Goal: Task Accomplishment & Management: Use online tool/utility

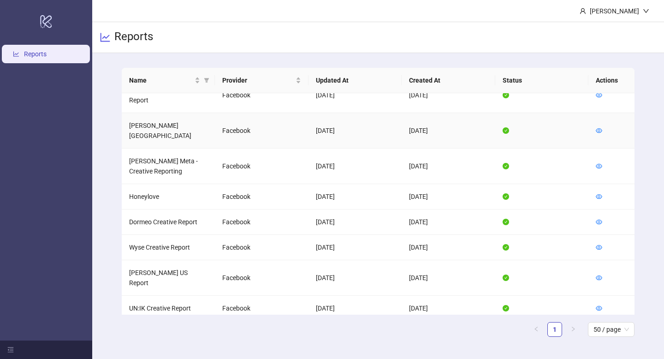
scroll to position [142, 0]
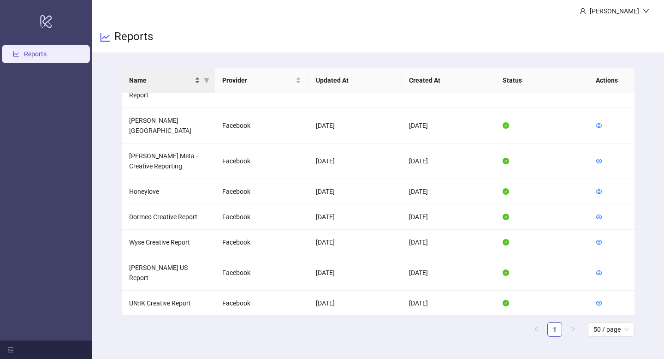
click at [196, 83] on div "Name" at bounding box center [164, 80] width 71 height 10
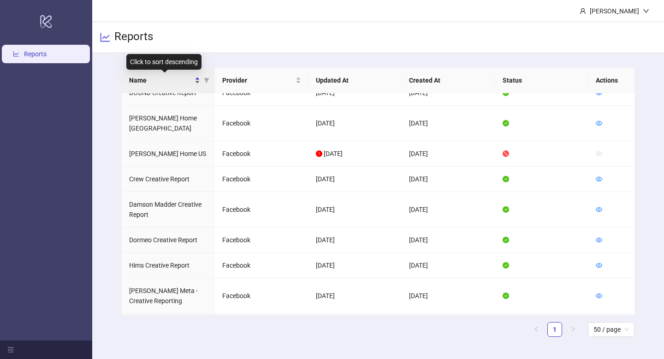
scroll to position [0, 0]
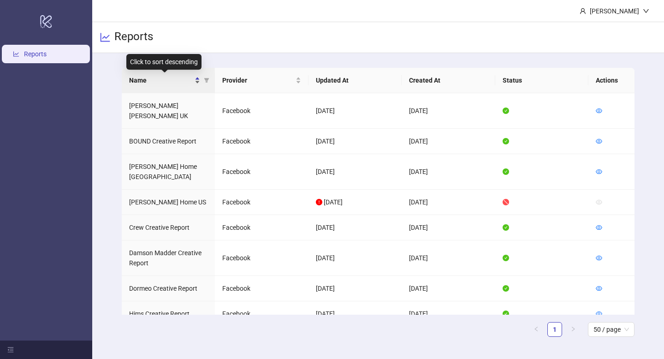
click at [200, 81] on div "Name" at bounding box center [164, 80] width 71 height 10
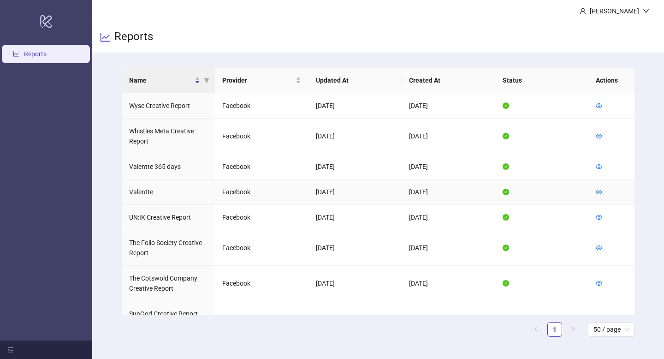
click at [602, 193] on td at bounding box center [611, 191] width 46 height 25
click at [599, 193] on icon "eye" at bounding box center [599, 192] width 6 height 6
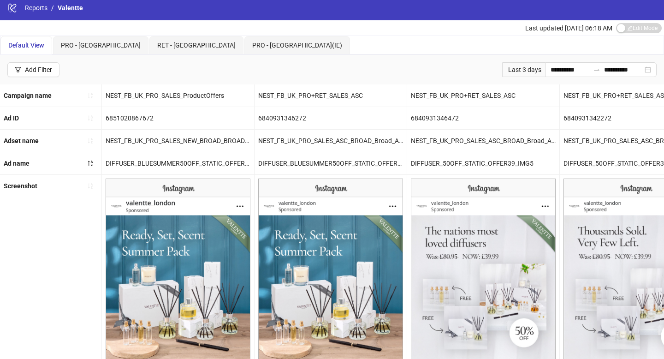
scroll to position [4, 0]
click at [551, 69] on input "**********" at bounding box center [570, 70] width 39 height 10
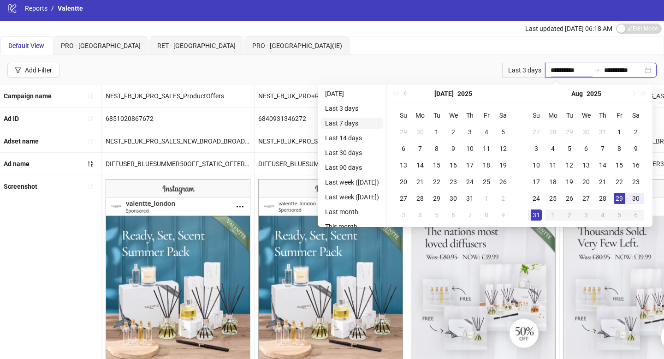
type input "**********"
click at [350, 125] on li "Last 7 days" at bounding box center [351, 123] width 61 height 11
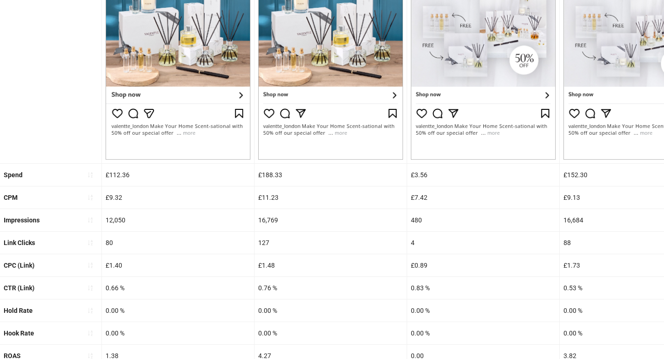
scroll to position [345, 0]
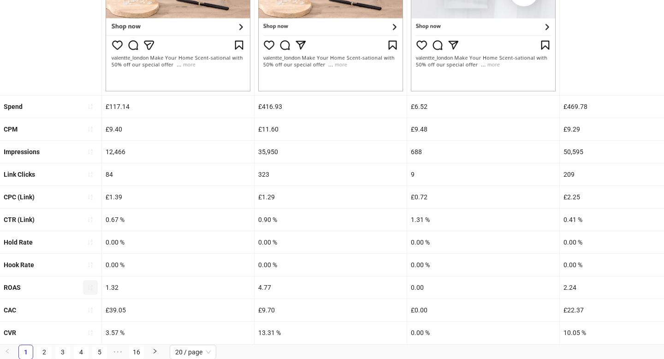
click at [94, 293] on button "button" at bounding box center [90, 287] width 15 height 15
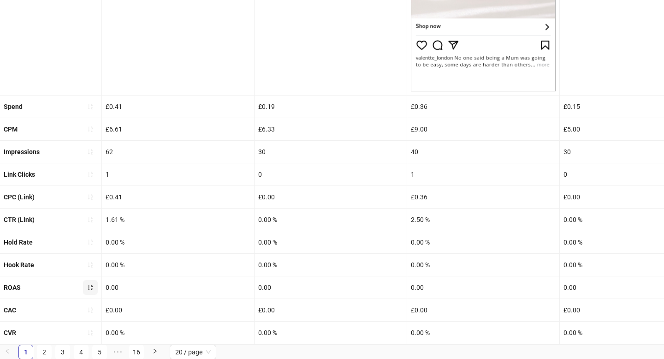
click at [89, 287] on icon "sort-ascending" at bounding box center [90, 287] width 6 height 6
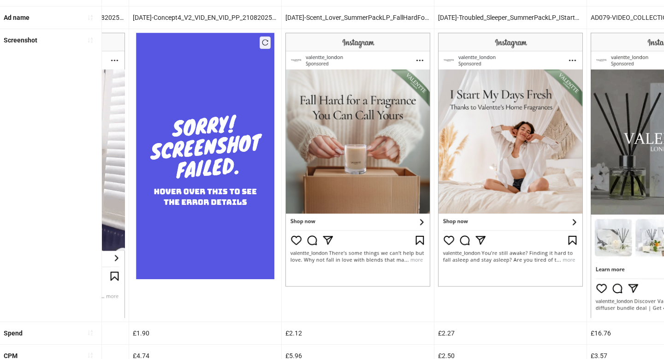
scroll to position [0, 1122]
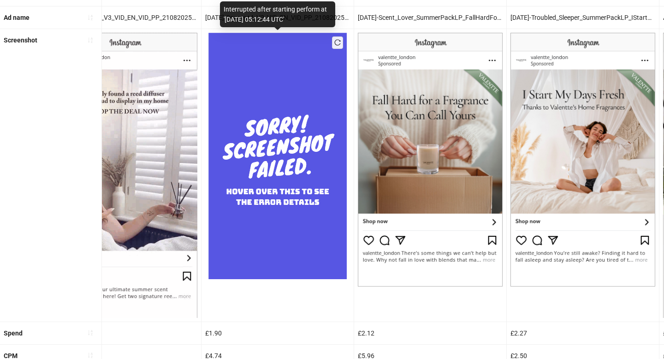
click at [334, 36] on button "button" at bounding box center [337, 42] width 11 height 12
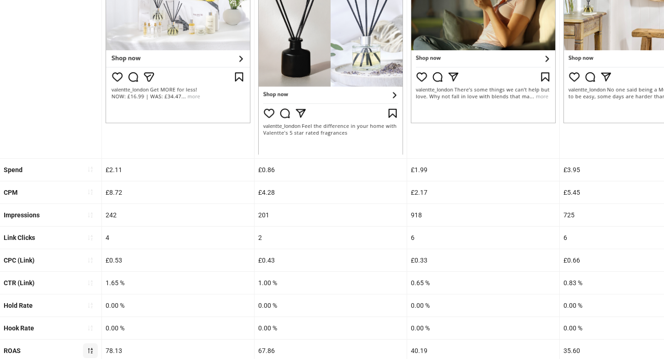
scroll to position [0, 0]
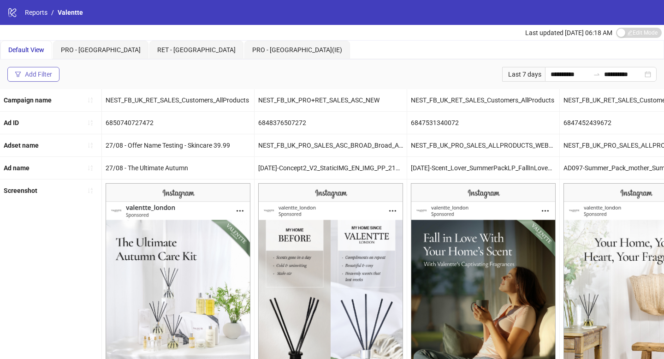
click at [47, 79] on button "Add Filter" at bounding box center [33, 74] width 52 height 15
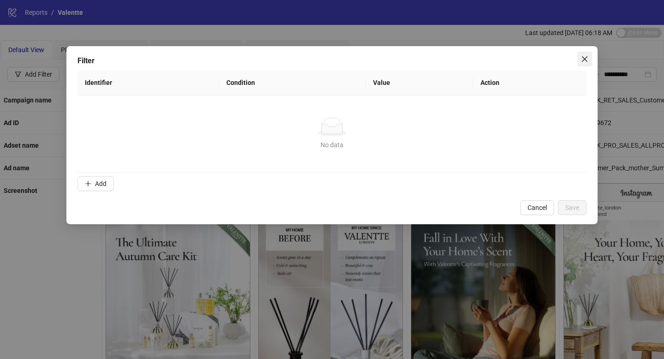
click at [584, 59] on icon "close" at bounding box center [585, 59] width 6 height 6
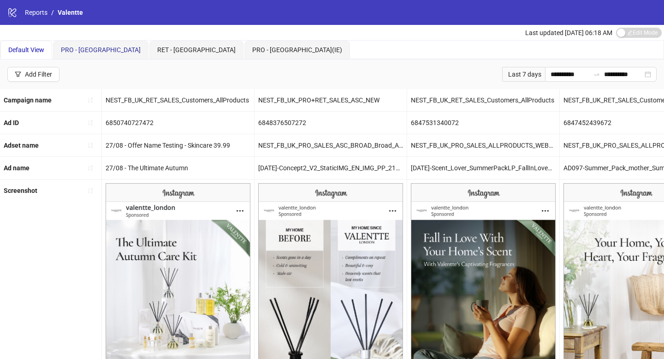
click at [78, 47] on span "PRO - [GEOGRAPHIC_DATA]" at bounding box center [101, 49] width 80 height 7
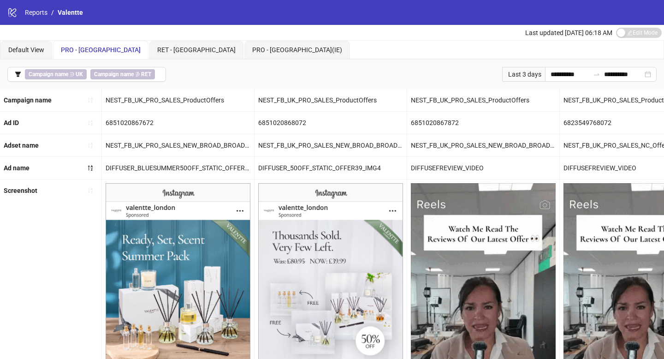
click at [528, 76] on div "Last 3 days" at bounding box center [523, 74] width 43 height 15
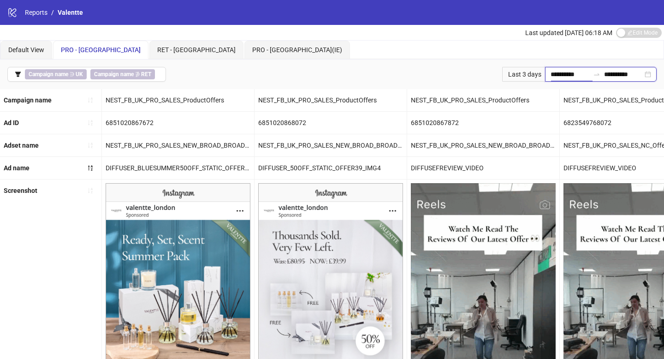
click at [551, 77] on input "**********" at bounding box center [570, 74] width 39 height 10
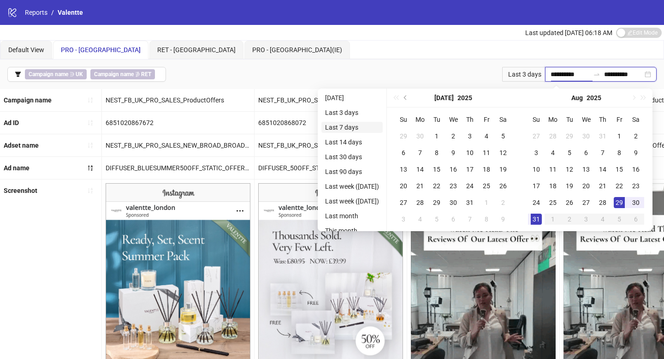
type input "**********"
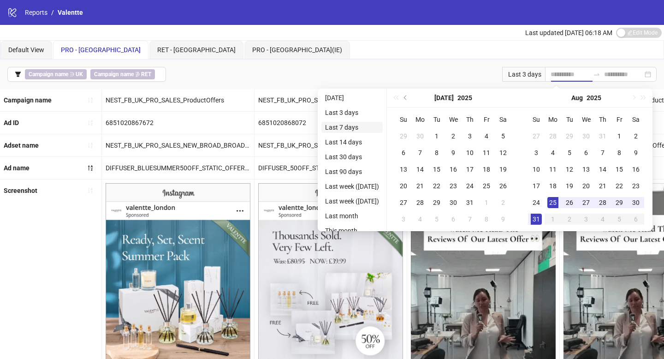
click at [332, 130] on li "Last 7 days" at bounding box center [351, 127] width 61 height 11
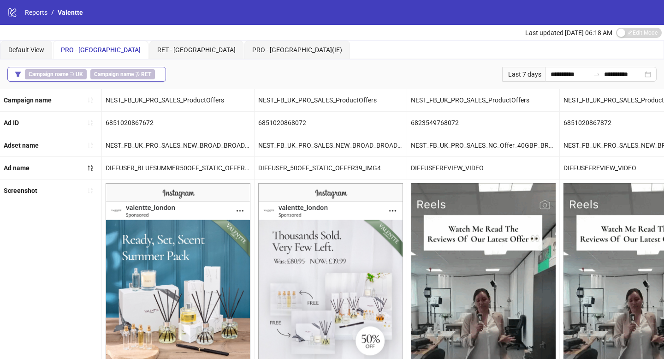
click at [161, 76] on button "Campaign name ∋ UK Campaign name ∌ RET" at bounding box center [86, 74] width 159 height 15
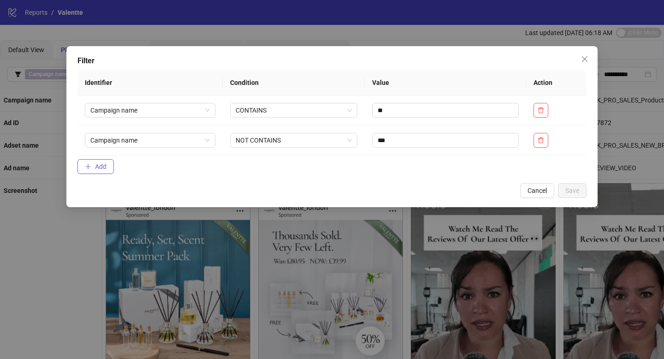
click at [100, 168] on span "Add" at bounding box center [101, 166] width 12 height 7
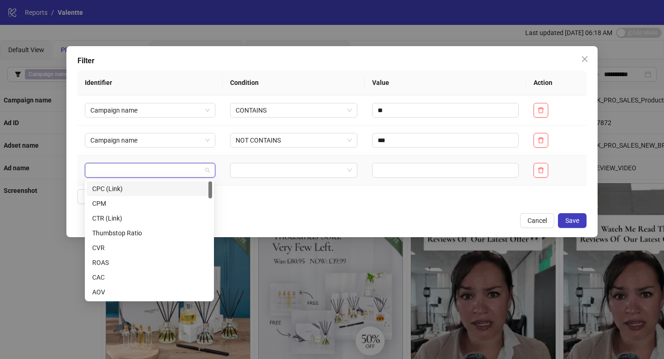
click at [131, 172] on input "search" at bounding box center [145, 170] width 111 height 14
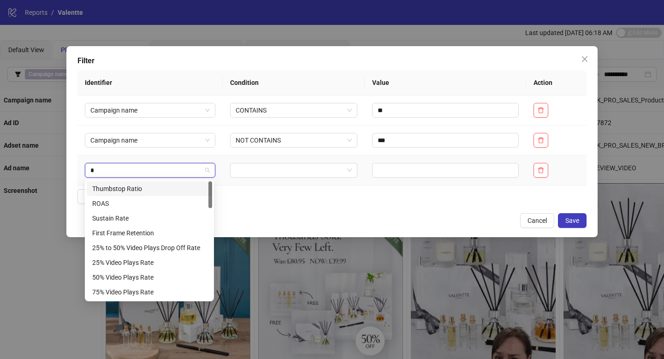
type input "**"
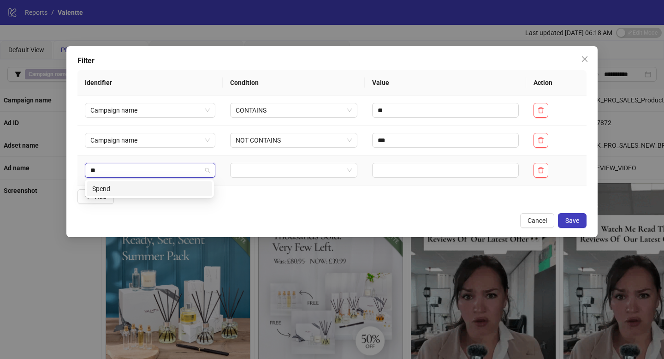
click at [128, 191] on div "Spend" at bounding box center [149, 189] width 114 height 10
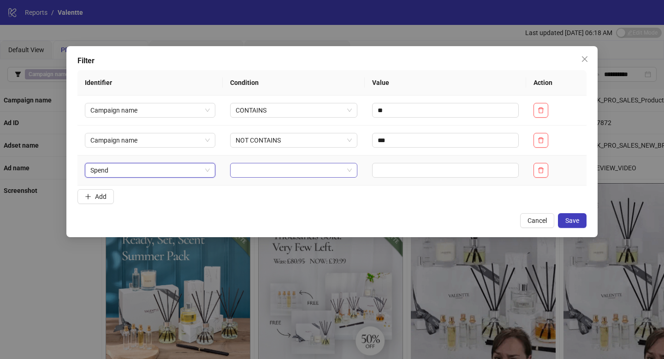
click at [245, 173] on input "search" at bounding box center [290, 170] width 108 height 14
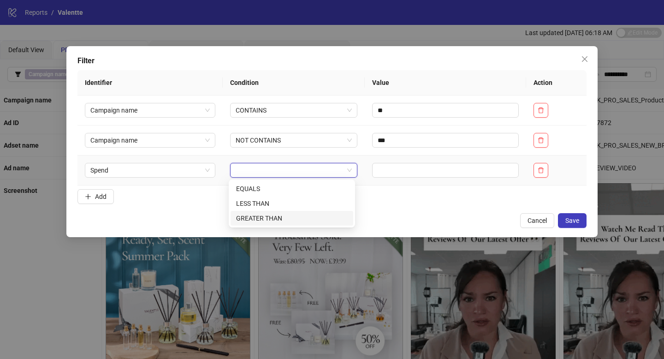
click at [255, 218] on div "GREATER THAN" at bounding box center [292, 218] width 112 height 10
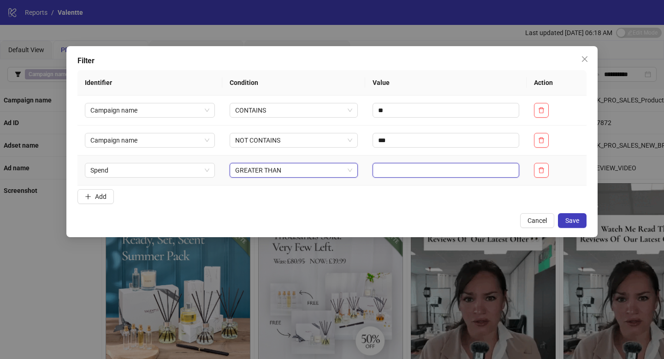
click at [410, 172] on input "text" at bounding box center [446, 170] width 147 height 15
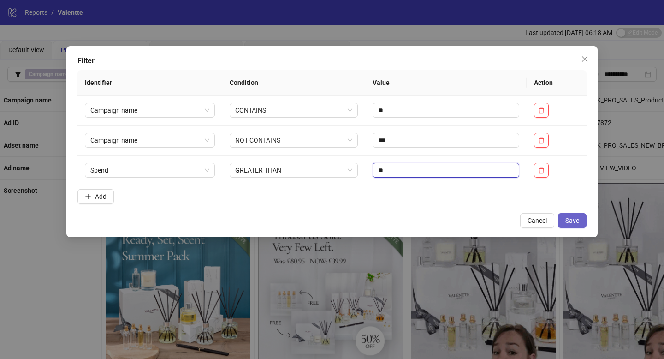
type input "**"
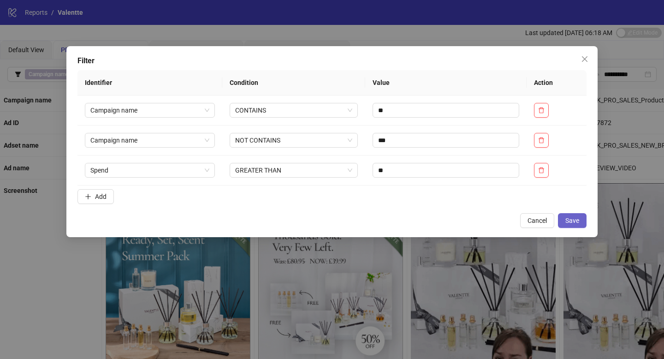
click at [577, 217] on span "Save" at bounding box center [572, 220] width 14 height 7
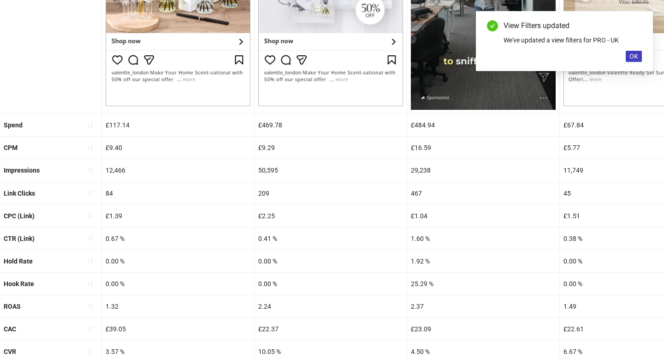
scroll to position [336, 0]
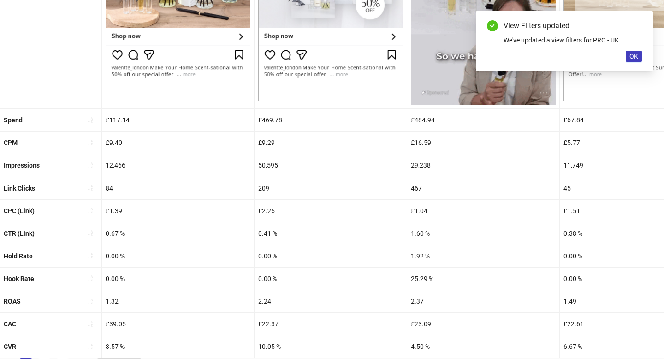
click at [99, 301] on div "ROAS" at bounding box center [50, 301] width 101 height 22
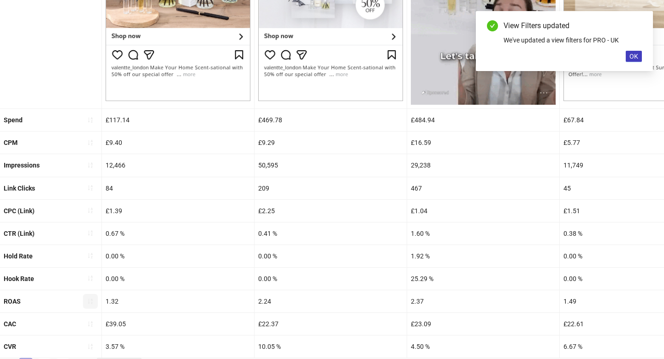
click at [92, 301] on icon "sort-ascending" at bounding box center [90, 301] width 6 height 6
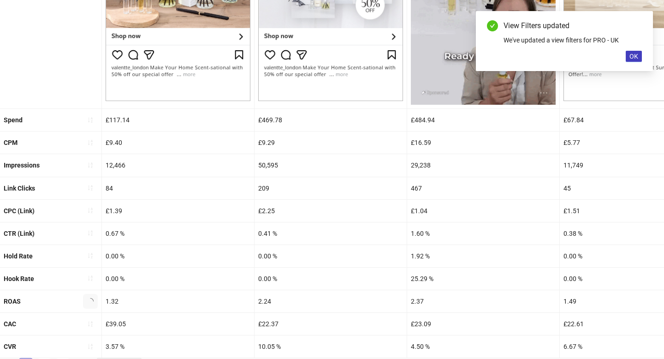
click at [92, 301] on icon "loading" at bounding box center [90, 300] width 7 height 7
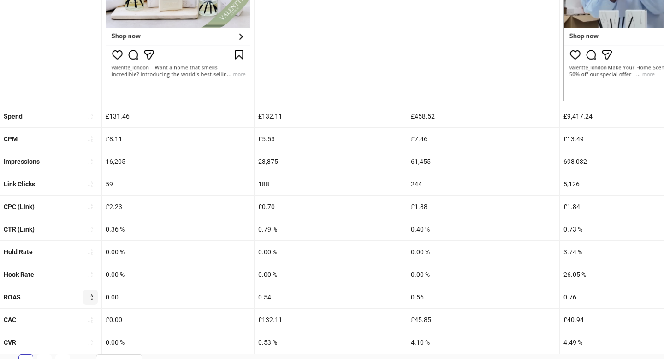
click at [88, 296] on icon "sort-ascending" at bounding box center [90, 297] width 6 height 6
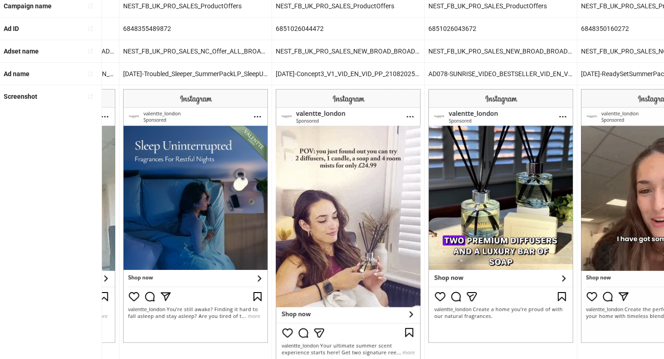
scroll to position [376, 0]
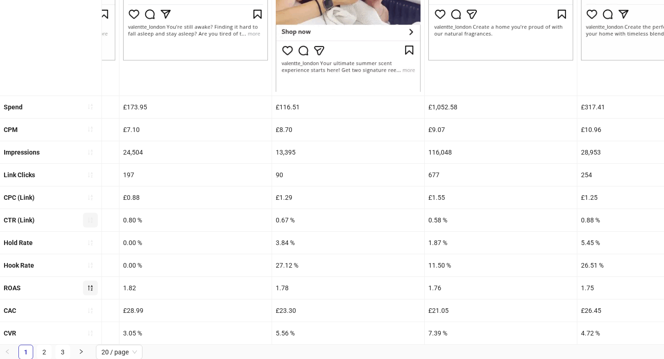
click at [93, 222] on icon "sort-ascending" at bounding box center [90, 220] width 6 height 6
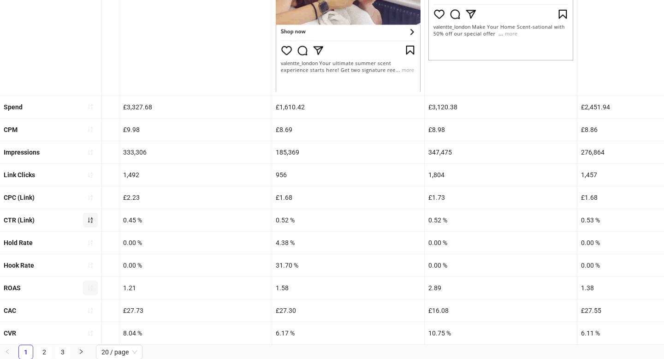
click at [92, 220] on icon "sort-ascending" at bounding box center [90, 220] width 5 height 6
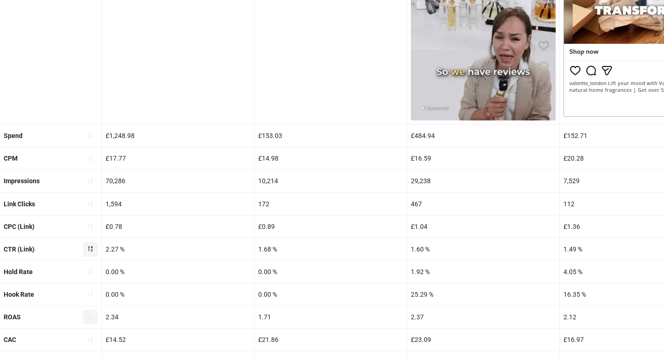
scroll to position [349, 0]
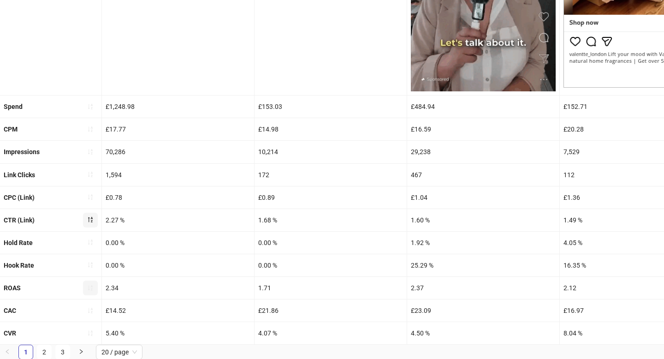
click at [92, 288] on icon "sort-ascending" at bounding box center [90, 288] width 6 height 6
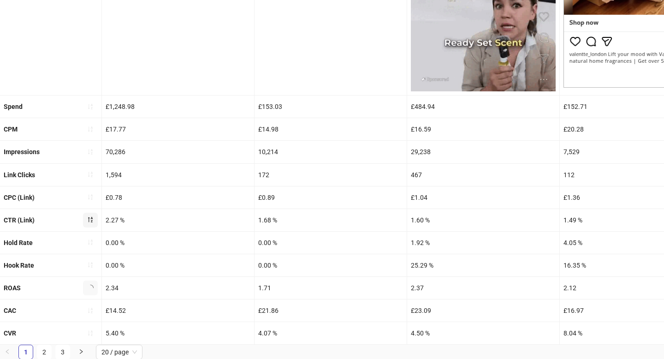
click at [92, 288] on icon "loading" at bounding box center [90, 288] width 6 height 6
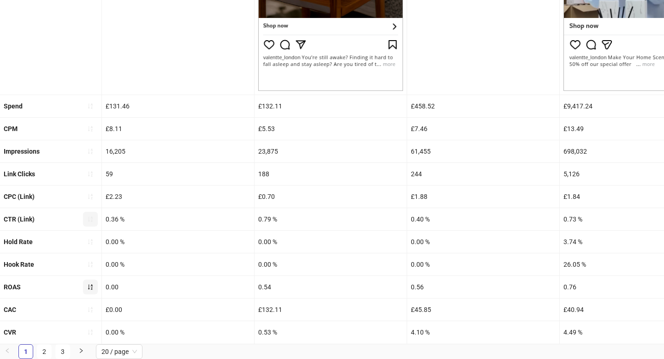
scroll to position [345, 0]
click at [92, 287] on icon "sort-ascending" at bounding box center [90, 288] width 5 height 6
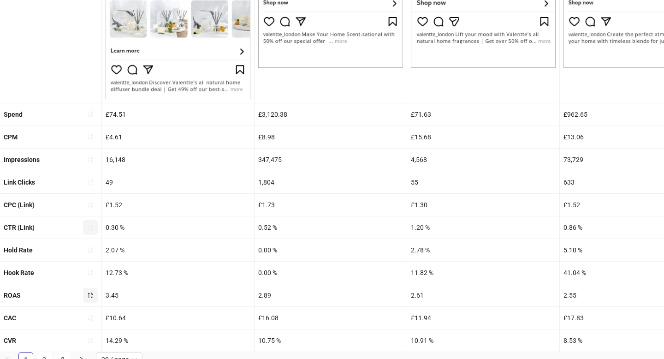
scroll to position [376, 0]
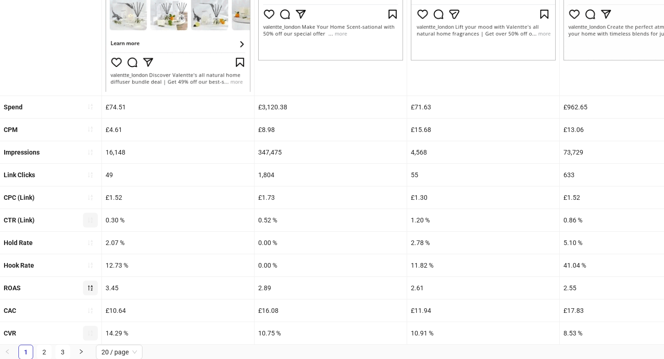
click at [92, 332] on icon "sort-ascending" at bounding box center [90, 333] width 6 height 6
click at [92, 332] on icon "loading" at bounding box center [90, 332] width 7 height 7
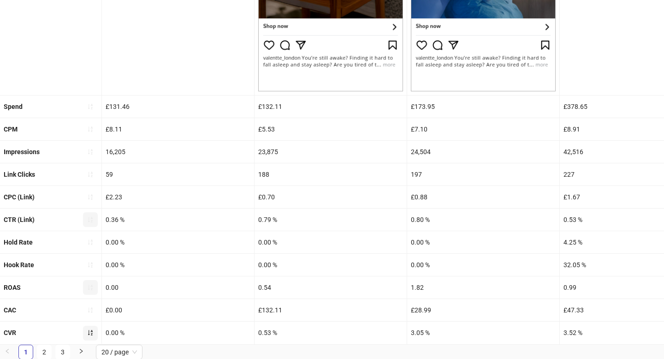
click at [92, 332] on icon "sort-ascending" at bounding box center [90, 332] width 6 height 6
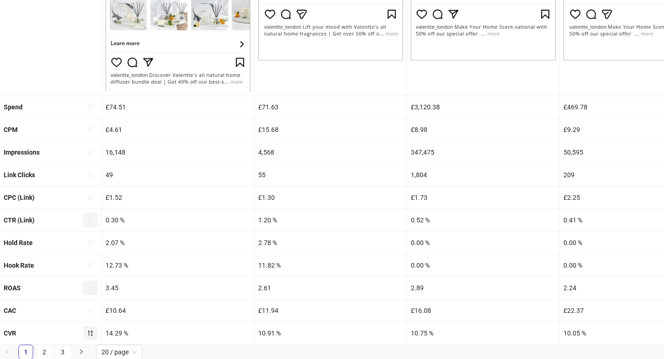
scroll to position [0, 0]
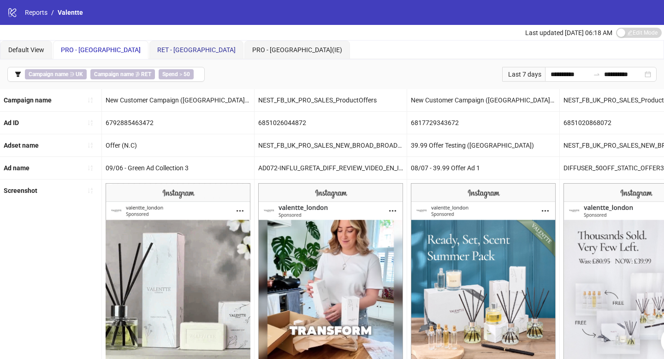
click at [157, 47] on span "RET - [GEOGRAPHIC_DATA]" at bounding box center [196, 49] width 78 height 7
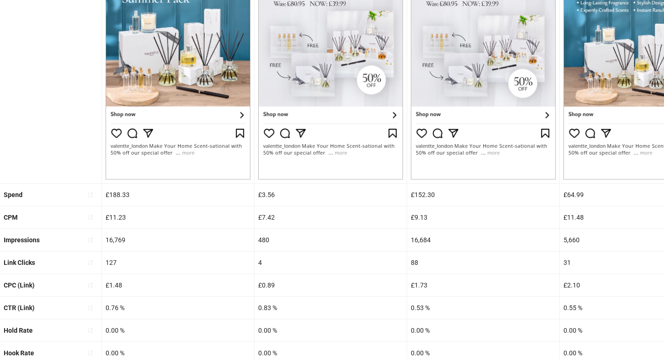
scroll to position [345, 0]
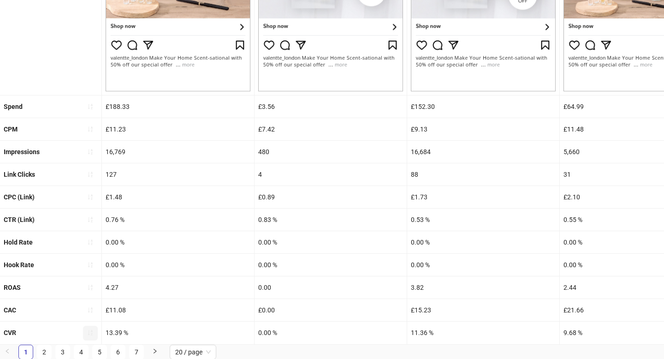
click at [86, 332] on button "button" at bounding box center [90, 333] width 15 height 15
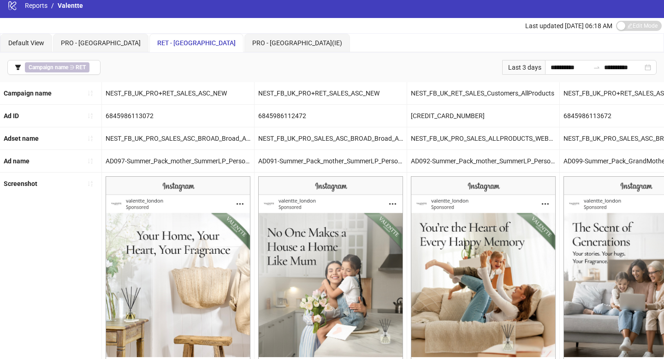
scroll to position [0, 0]
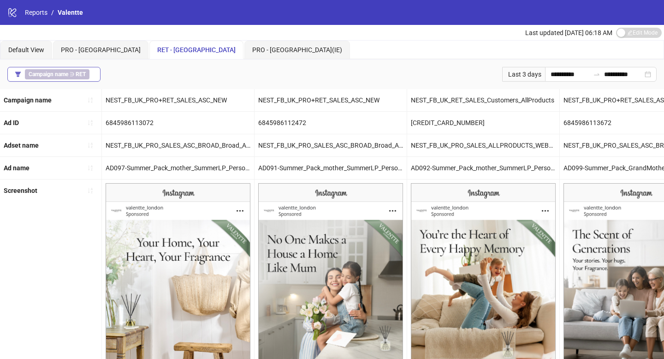
click at [96, 77] on button "Campaign name ∋ RET" at bounding box center [53, 74] width 93 height 15
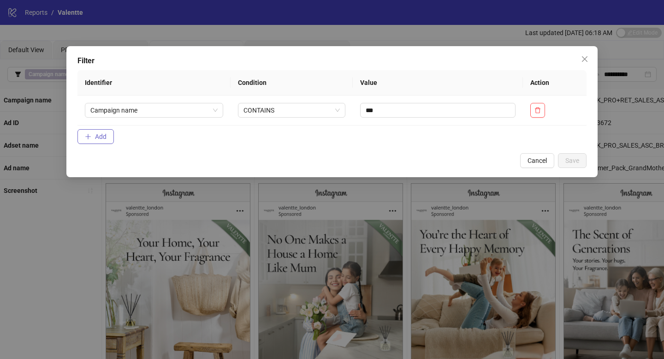
click at [105, 138] on span "Add" at bounding box center [101, 136] width 12 height 7
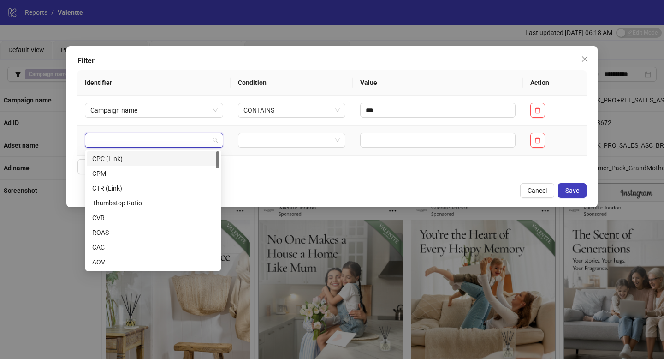
click at [130, 143] on input "search" at bounding box center [149, 140] width 119 height 14
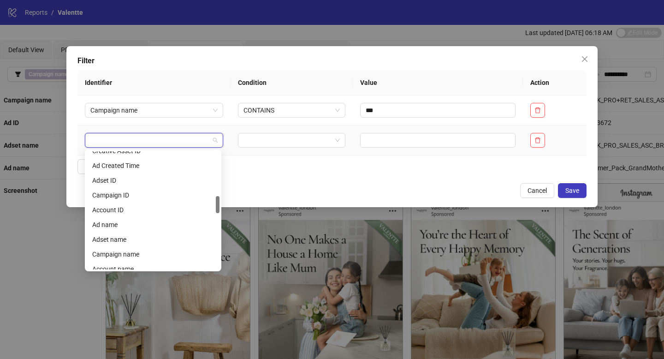
scroll to position [285, 0]
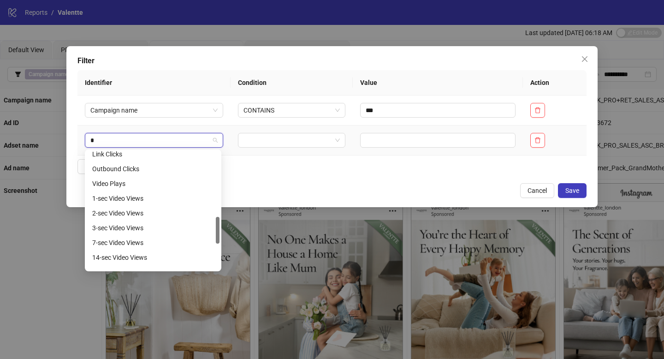
type input "**"
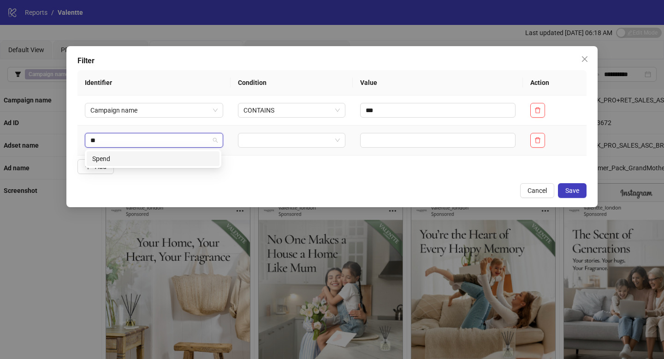
click at [131, 155] on div "Spend" at bounding box center [153, 159] width 122 height 10
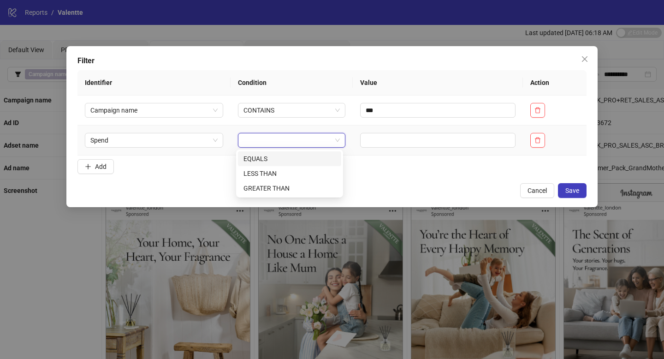
click at [266, 140] on input "search" at bounding box center [287, 140] width 89 height 14
click at [276, 189] on div "GREATER THAN" at bounding box center [289, 188] width 92 height 10
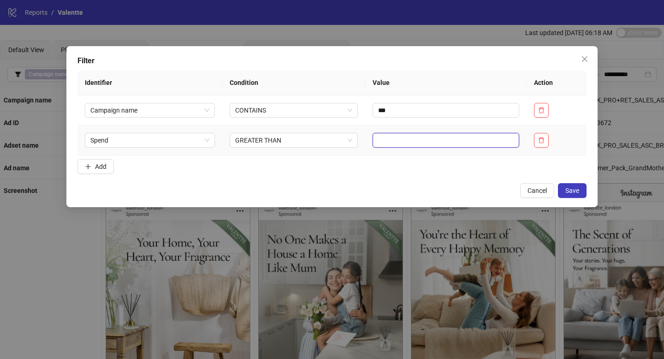
click at [407, 138] on input "text" at bounding box center [446, 140] width 147 height 15
type input "**"
click at [578, 192] on span "Save" at bounding box center [572, 190] width 14 height 7
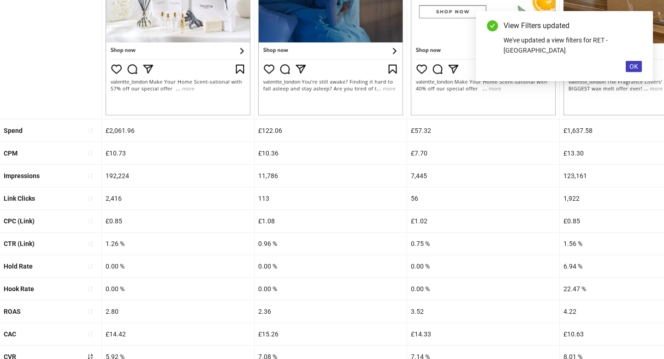
scroll to position [345, 0]
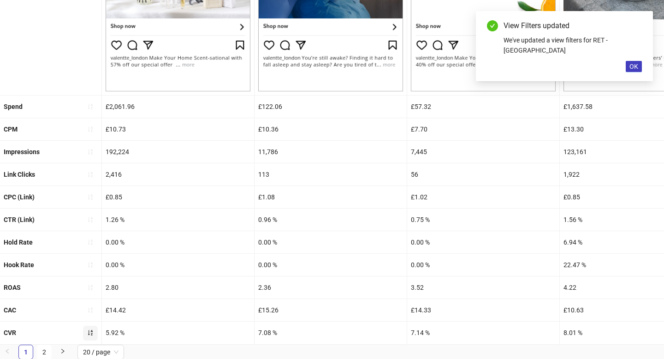
click at [93, 336] on button "button" at bounding box center [90, 333] width 15 height 15
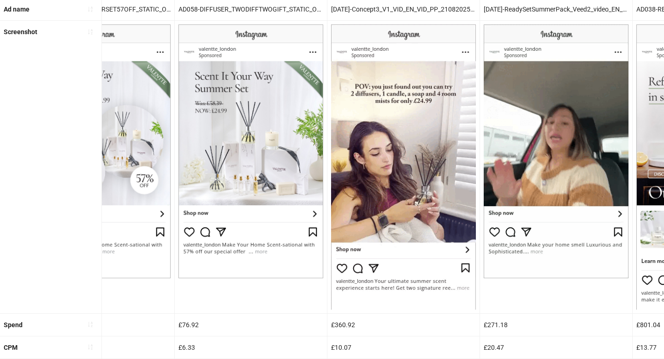
scroll to position [0, 999]
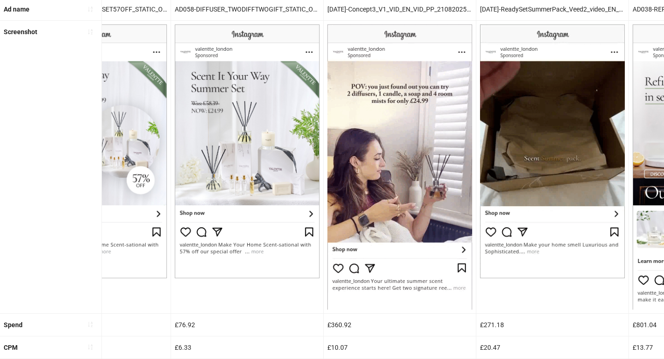
click at [368, 214] on img at bounding box center [399, 166] width 145 height 285
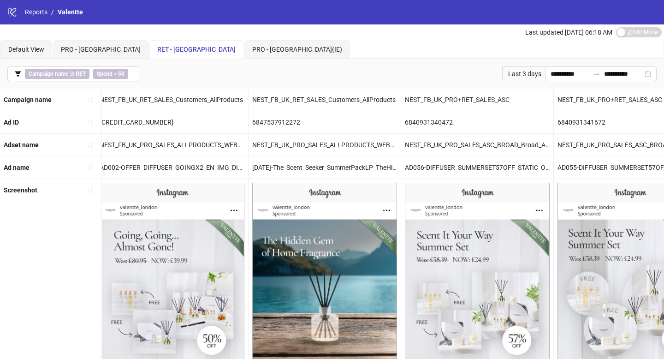
scroll to position [0, 0]
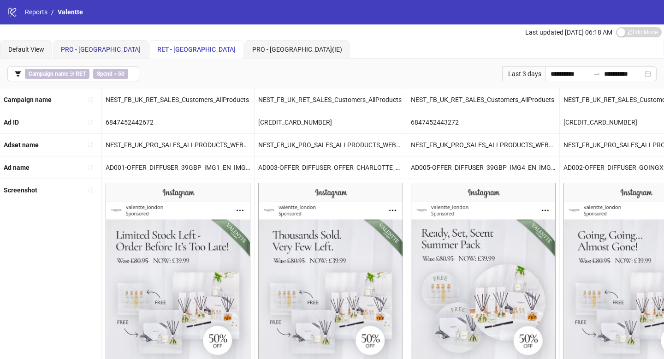
click at [61, 44] on div "PRO - [GEOGRAPHIC_DATA]" at bounding box center [101, 49] width 80 height 10
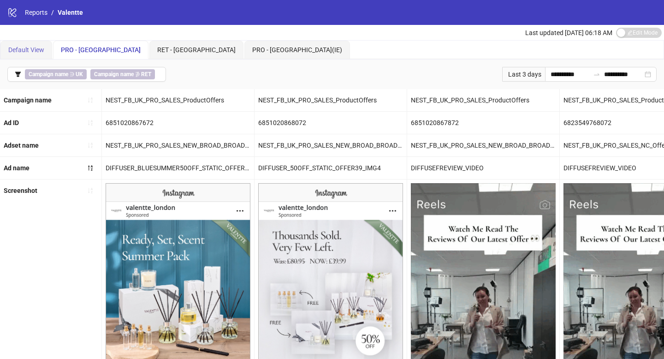
click at [37, 57] on div "Default View" at bounding box center [26, 50] width 52 height 18
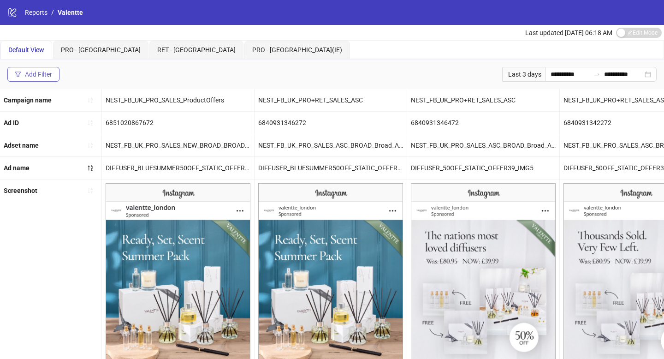
click at [49, 74] on div "Add Filter" at bounding box center [38, 74] width 27 height 7
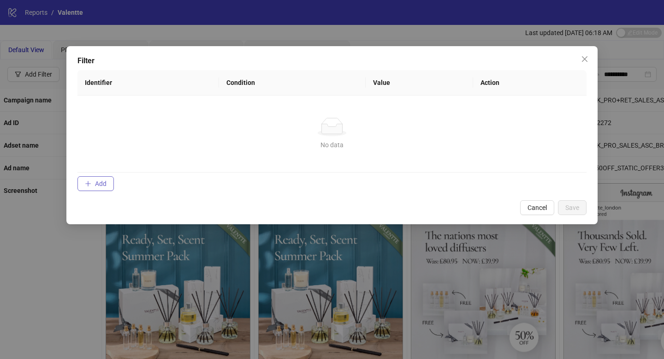
click at [87, 190] on button "Add" at bounding box center [95, 183] width 36 height 15
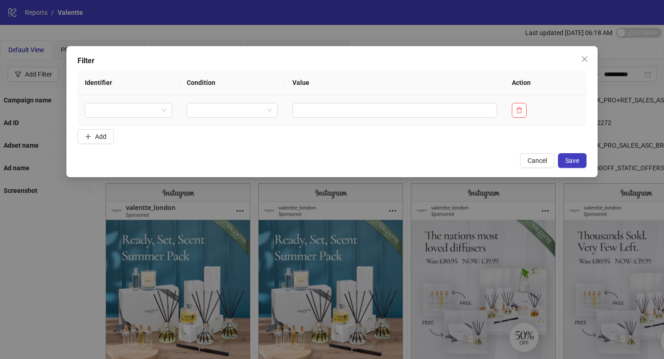
click at [128, 93] on th "Identifier" at bounding box center [128, 82] width 102 height 25
click at [128, 114] on input "search" at bounding box center [124, 110] width 68 height 14
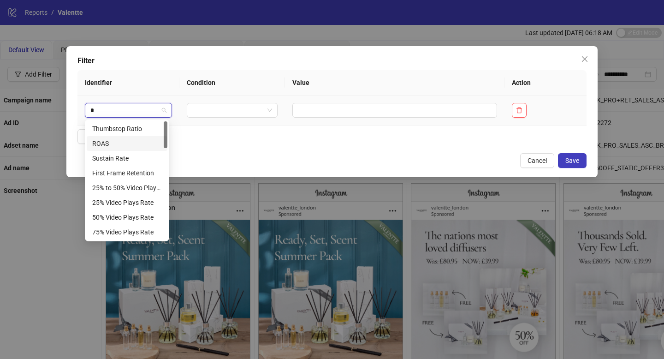
type input "**"
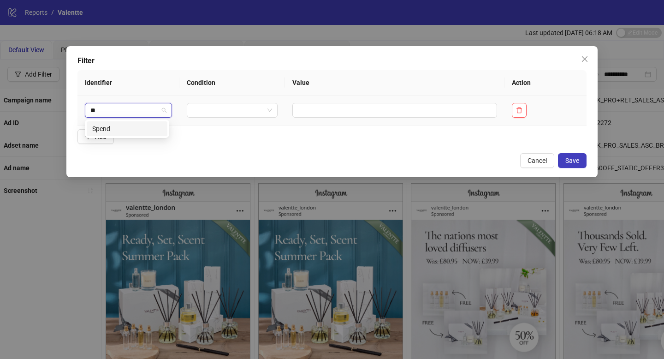
click at [113, 128] on div "Spend" at bounding box center [127, 129] width 70 height 10
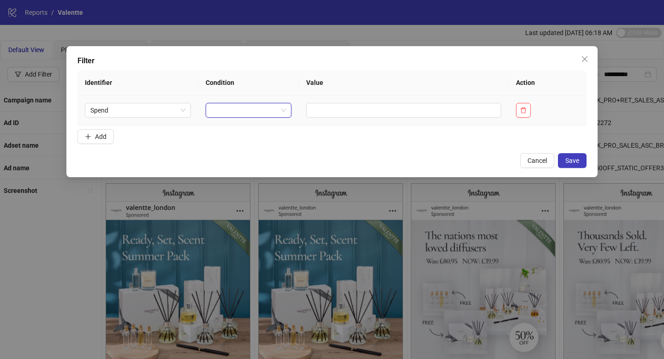
click at [227, 109] on input "search" at bounding box center [244, 110] width 66 height 14
click at [242, 159] on div "GREATER THAN" at bounding box center [246, 158] width 69 height 10
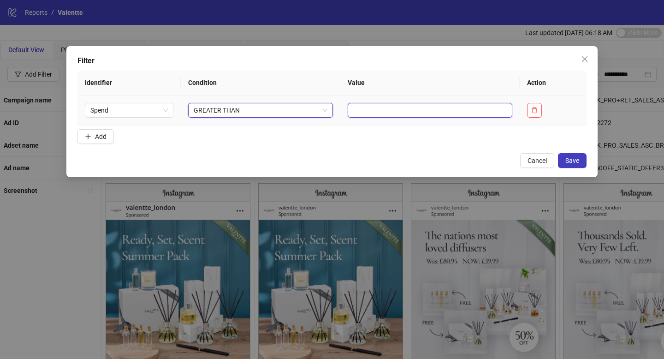
click at [349, 113] on input "text" at bounding box center [430, 110] width 165 height 15
type input "**"
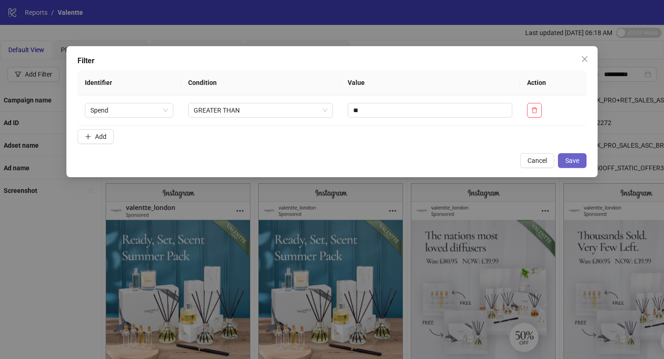
click at [569, 158] on span "Save" at bounding box center [572, 160] width 14 height 7
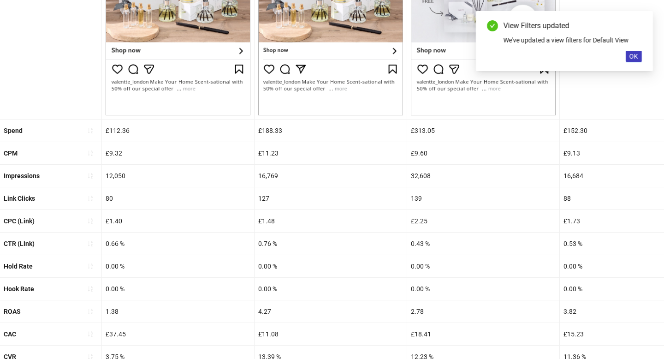
scroll to position [345, 0]
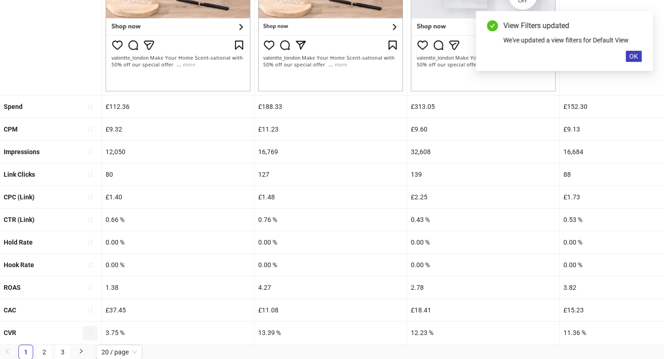
click at [90, 331] on icon "sort-ascending" at bounding box center [90, 332] width 6 height 6
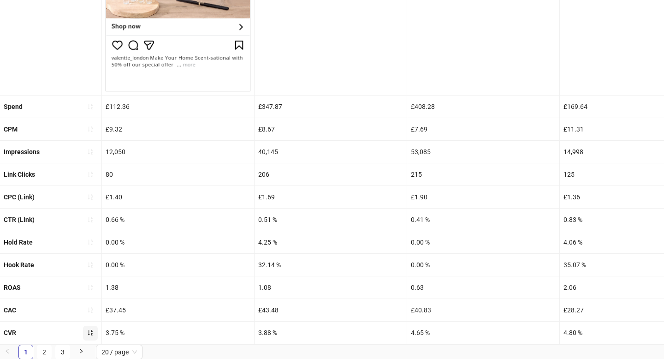
click at [92, 333] on icon "sort-ascending" at bounding box center [90, 332] width 6 height 6
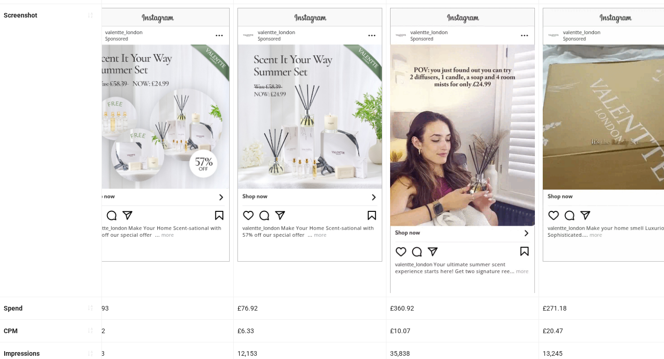
scroll to position [0, 0]
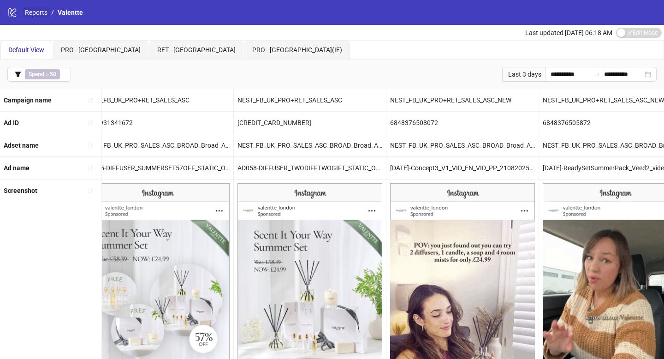
click at [25, 14] on link "Reports" at bounding box center [36, 12] width 26 height 10
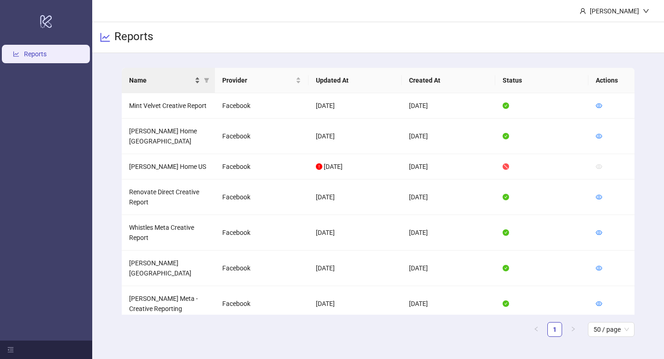
click at [196, 81] on div "Name" at bounding box center [164, 80] width 71 height 10
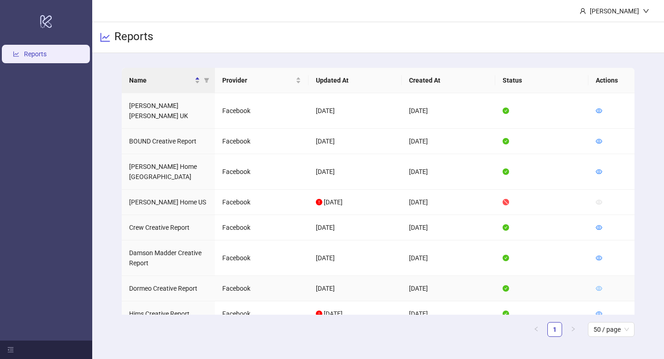
click at [599, 285] on icon "eye" at bounding box center [599, 288] width 6 height 6
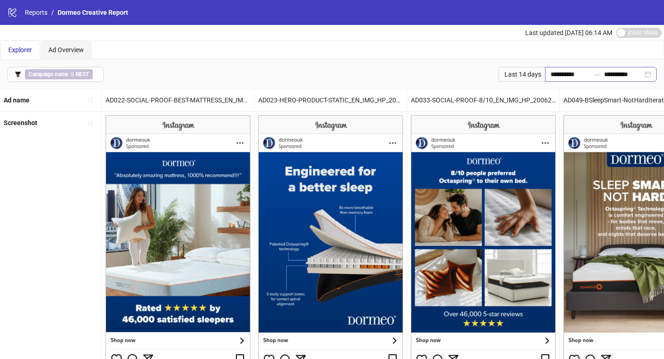
click at [545, 76] on div "**********" at bounding box center [601, 74] width 112 height 15
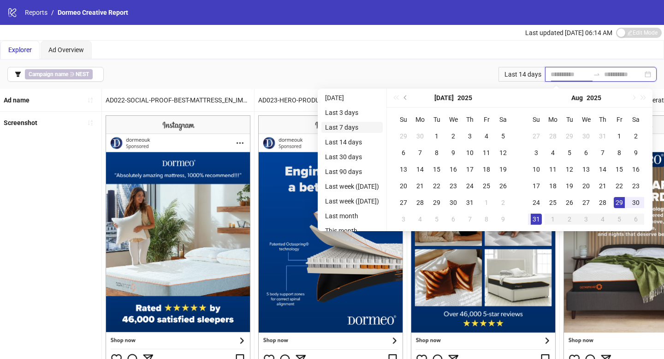
type input "**********"
click at [353, 128] on li "Last 7 days" at bounding box center [351, 127] width 61 height 11
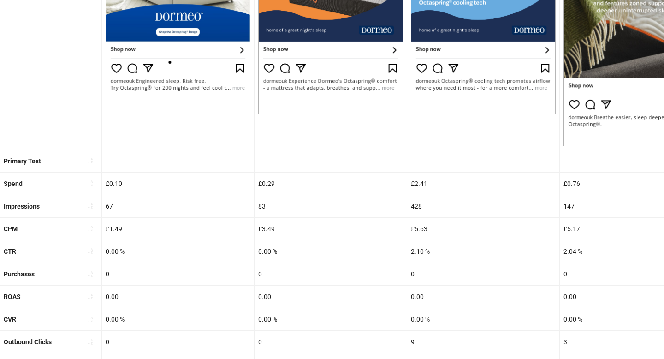
scroll to position [258, 0]
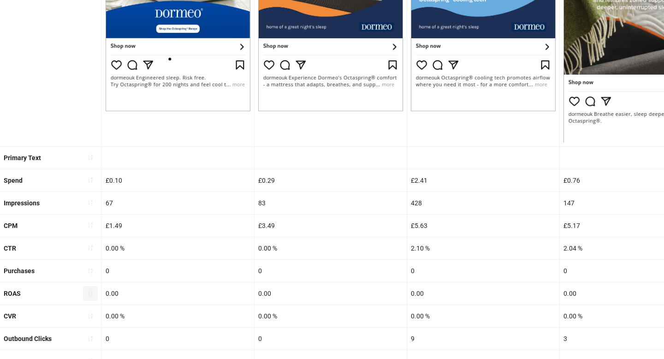
click at [95, 291] on button "button" at bounding box center [90, 293] width 15 height 15
click at [94, 291] on button "button" at bounding box center [90, 293] width 15 height 15
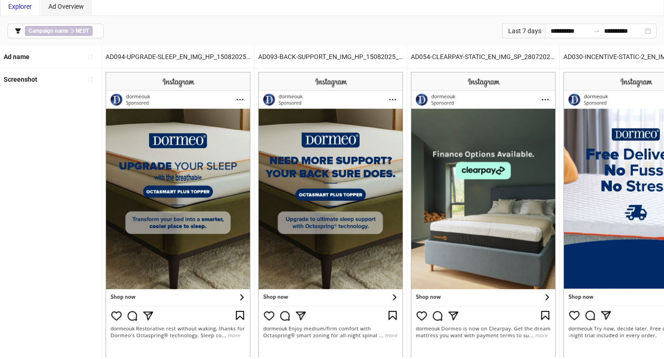
scroll to position [43, 0]
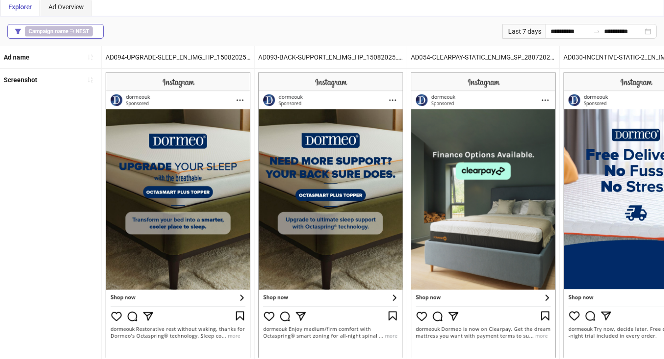
click at [98, 35] on button "Campaign name ∋ NEST" at bounding box center [55, 31] width 96 height 15
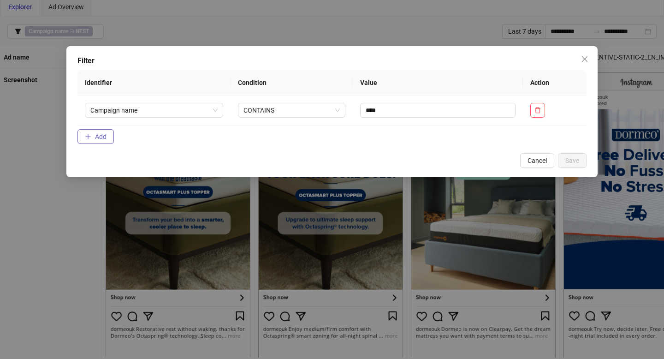
click at [103, 132] on button "Add" at bounding box center [95, 136] width 36 height 15
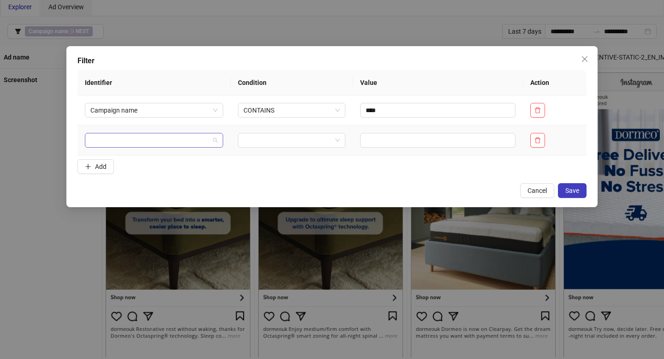
click at [116, 136] on input "search" at bounding box center [149, 140] width 119 height 14
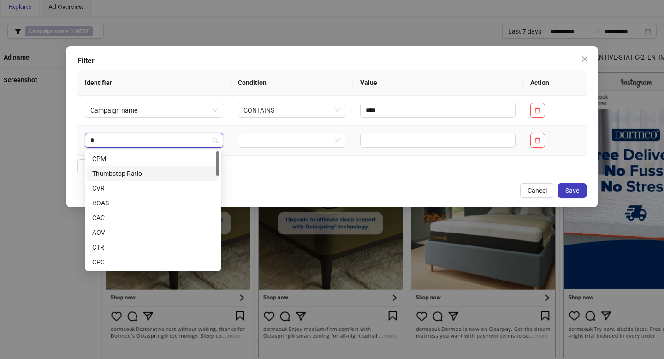
type input "**"
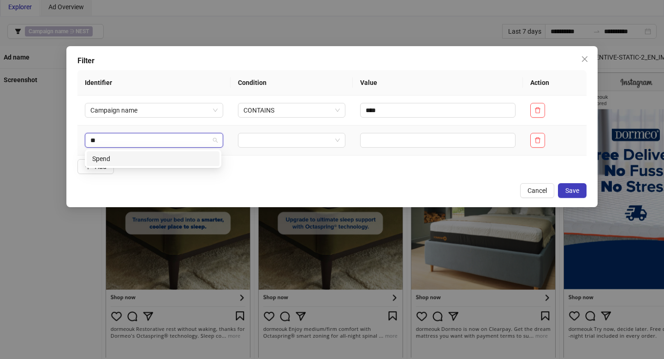
click at [152, 156] on div "Spend" at bounding box center [153, 159] width 122 height 10
click at [279, 140] on input "search" at bounding box center [287, 140] width 89 height 14
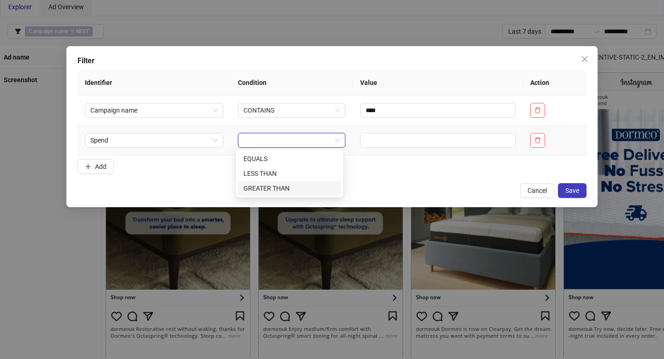
click at [290, 190] on div "GREATER THAN" at bounding box center [289, 188] width 92 height 10
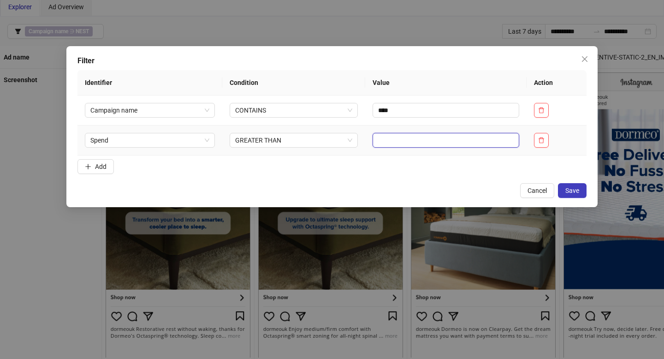
click at [397, 137] on input "text" at bounding box center [446, 140] width 147 height 15
type input "**"
click at [576, 192] on span "Save" at bounding box center [572, 190] width 14 height 7
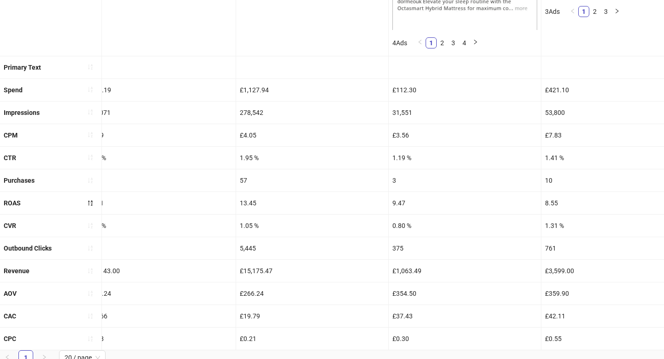
scroll to position [376, 0]
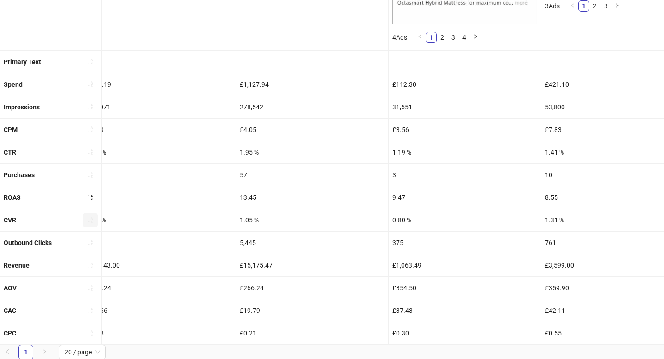
click at [91, 217] on icon "sort-ascending" at bounding box center [90, 220] width 5 height 6
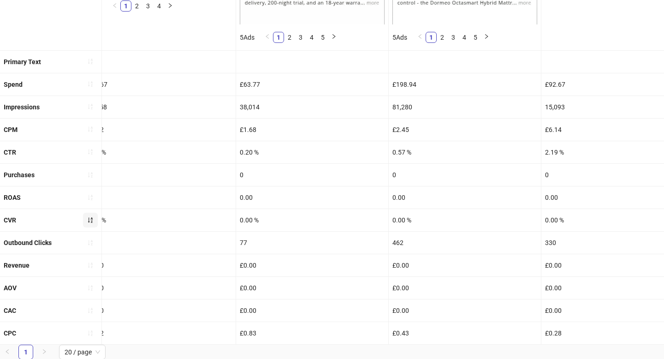
scroll to position [323, 0]
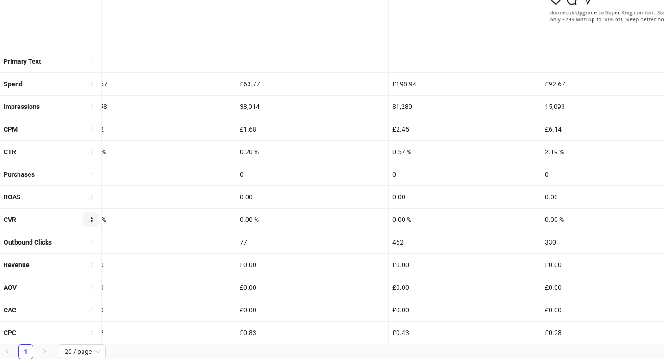
click at [90, 220] on icon "sort-ascending" at bounding box center [90, 219] width 6 height 6
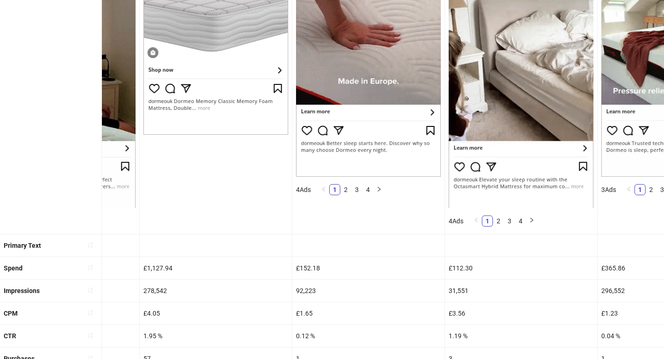
scroll to position [0, 0]
